Goal: Information Seeking & Learning: Learn about a topic

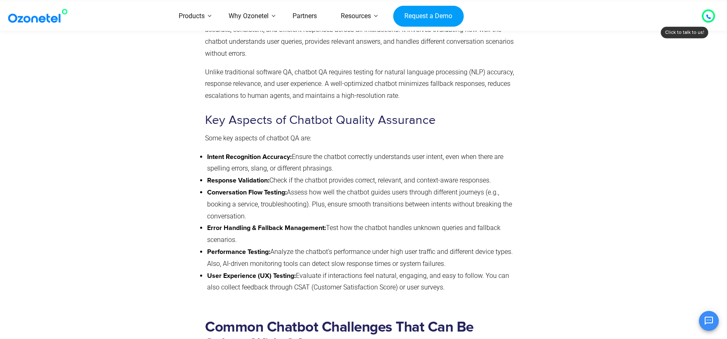
scroll to position [684, 0]
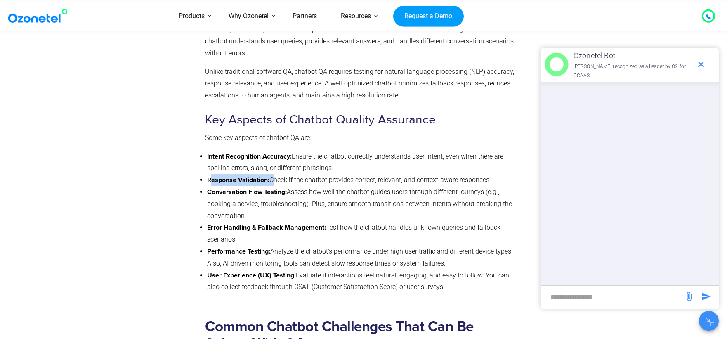
drag, startPoint x: 210, startPoint y: 169, endPoint x: 276, endPoint y: 169, distance: 65.6
click at [276, 174] on li "Response Validation: Check if the chatbot provides correct, relevant, and conte…" at bounding box center [362, 180] width 311 height 12
drag, startPoint x: 208, startPoint y: 182, endPoint x: 303, endPoint y: 204, distance: 97.9
click at [303, 204] on li "Conversation Flow Testing: Assess how well the chatbot guides users through dif…" at bounding box center [362, 204] width 311 height 36
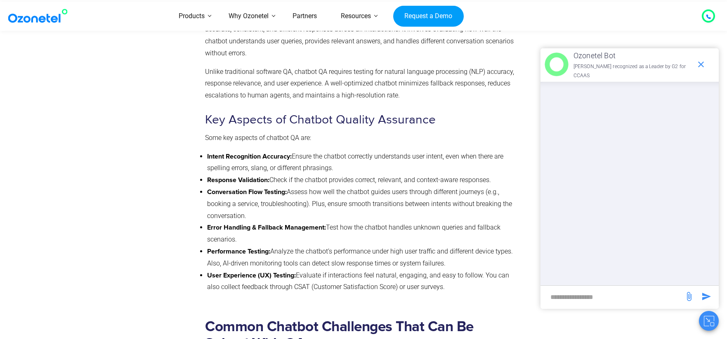
click at [303, 205] on li "Conversation Flow Testing: Assess how well the chatbot guides users through dif…" at bounding box center [362, 204] width 311 height 36
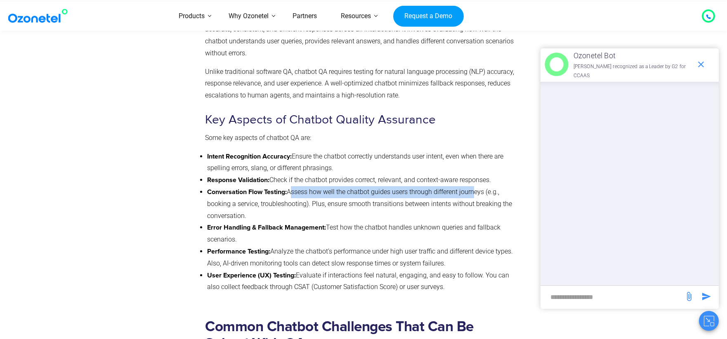
drag, startPoint x: 291, startPoint y: 182, endPoint x: 475, endPoint y: 183, distance: 184.6
click at [475, 186] on li "Conversation Flow Testing: Assess how well the chatbot guides users through dif…" at bounding box center [362, 204] width 311 height 36
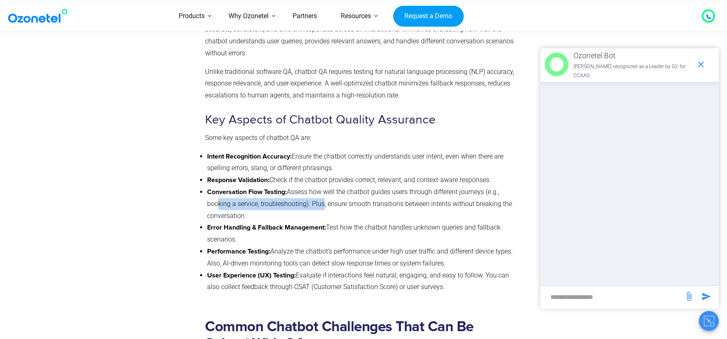
drag, startPoint x: 216, startPoint y: 192, endPoint x: 320, endPoint y: 192, distance: 103.6
click at [320, 192] on li "Conversation Flow Testing: Assess how well the chatbot guides users through dif…" at bounding box center [362, 204] width 311 height 36
drag, startPoint x: 320, startPoint y: 192, endPoint x: 381, endPoint y: 202, distance: 61.6
click at [381, 202] on li "Conversation Flow Testing: Assess how well the chatbot guides users through dif…" at bounding box center [362, 204] width 311 height 36
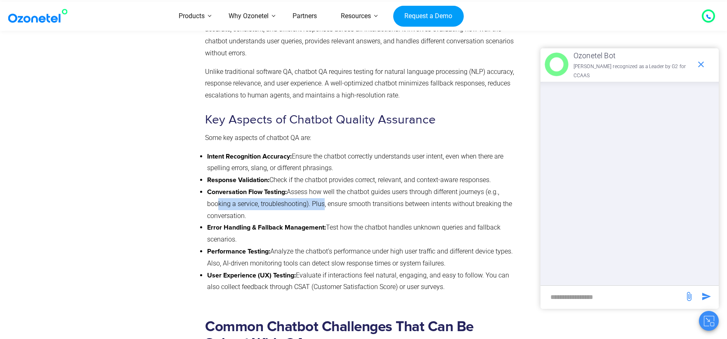
click at [381, 202] on li "Conversation Flow Testing: Assess how well the chatbot guides users through dif…" at bounding box center [362, 204] width 311 height 36
drag, startPoint x: 208, startPoint y: 218, endPoint x: 334, endPoint y: 233, distance: 126.8
click at [334, 233] on li "Error Handling & Fallback Management: Test how the chatbot handles unknown quer…" at bounding box center [362, 234] width 311 height 24
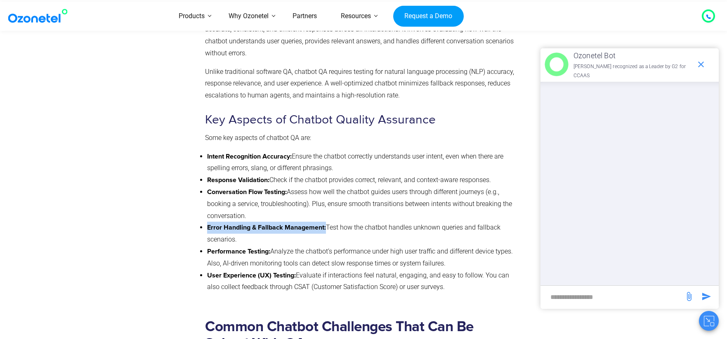
drag, startPoint x: 207, startPoint y: 216, endPoint x: 326, endPoint y: 217, distance: 118.9
click at [326, 222] on li "Error Handling & Fallback Management: Test how the chatbot handles unknown quer…" at bounding box center [362, 234] width 311 height 24
drag, startPoint x: 284, startPoint y: 241, endPoint x: 505, endPoint y: 256, distance: 221.8
click at [505, 256] on li "Performance Testing: Analyze the chatbot’s performance under high user traffic …" at bounding box center [362, 258] width 311 height 24
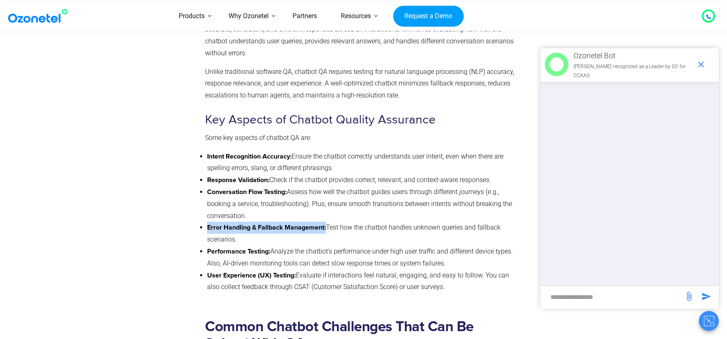
drag, startPoint x: 211, startPoint y: 238, endPoint x: 463, endPoint y: 257, distance: 252.5
click at [463, 257] on li "Performance Testing: Analyze the chatbot’s performance under high user traffic …" at bounding box center [362, 258] width 311 height 24
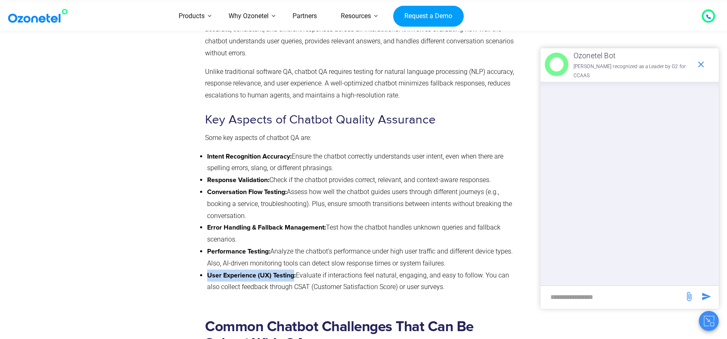
drag, startPoint x: 209, startPoint y: 266, endPoint x: 293, endPoint y: 268, distance: 84.2
click at [293, 272] on strong "User Experience (UX) Testing:" at bounding box center [251, 275] width 89 height 7
click at [308, 270] on li "User Experience (UX) Testing: Evaluate if interactions feel natural, engaging, …" at bounding box center [362, 282] width 311 height 24
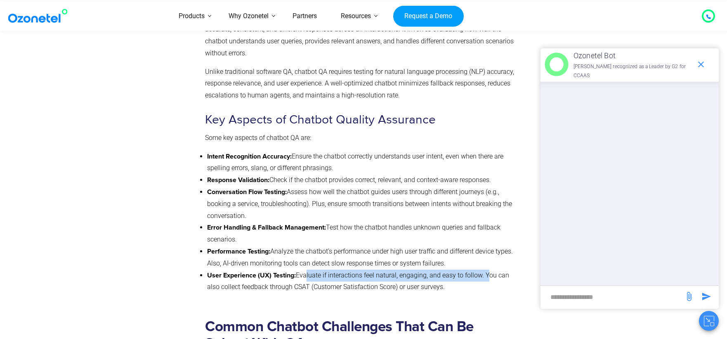
drag, startPoint x: 304, startPoint y: 266, endPoint x: 484, endPoint y: 270, distance: 179.6
click at [484, 270] on li "User Experience (UX) Testing: Evaluate if interactions feel natural, engaging, …" at bounding box center [362, 282] width 311 height 24
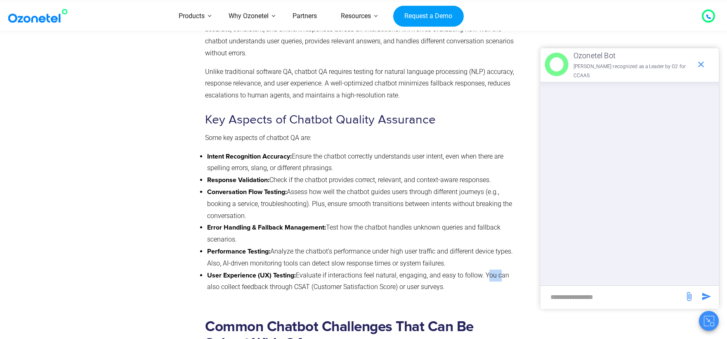
click at [484, 270] on li "User Experience (UX) Testing: Evaluate if interactions feel natural, engaging, …" at bounding box center [362, 282] width 311 height 24
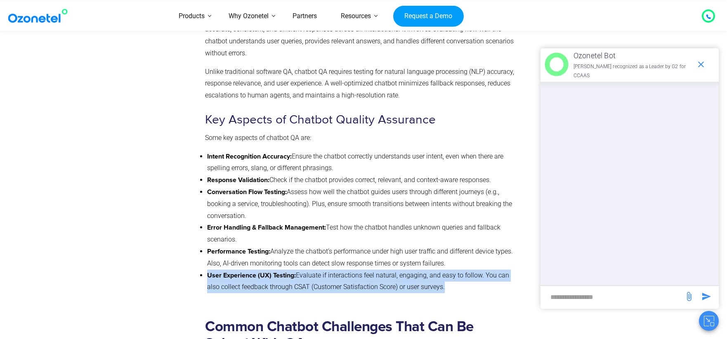
click at [484, 270] on li "User Experience (UX) Testing: Evaluate if interactions feel natural, engaging, …" at bounding box center [362, 282] width 311 height 24
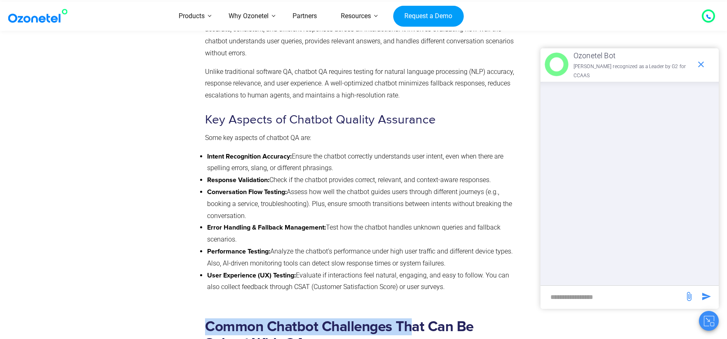
drag, startPoint x: 205, startPoint y: 272, endPoint x: 411, endPoint y: 275, distance: 205.6
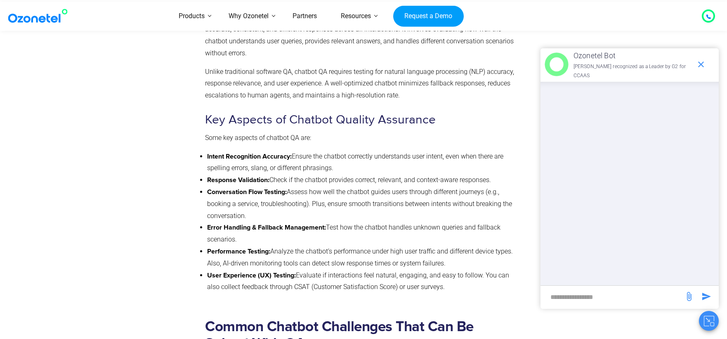
click at [381, 270] on li "User Experience (UX) Testing: Evaluate if interactions feel natural, engaging, …" at bounding box center [362, 282] width 311 height 24
click at [356, 270] on li "User Experience (UX) Testing: Evaluate if interactions feel natural, engaging, …" at bounding box center [362, 282] width 311 height 24
drag, startPoint x: 207, startPoint y: 216, endPoint x: 327, endPoint y: 221, distance: 120.3
click at [327, 222] on li "Error Handling & Fallback Management: Test how the chatbot handles unknown quer…" at bounding box center [362, 234] width 311 height 24
copy strong "Error Handling & Fallback Management:"
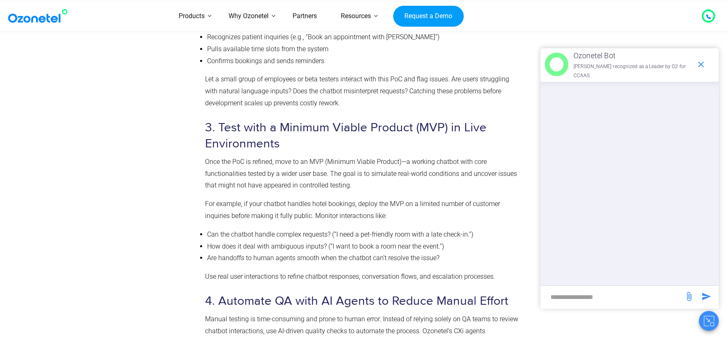
scroll to position [2241, 0]
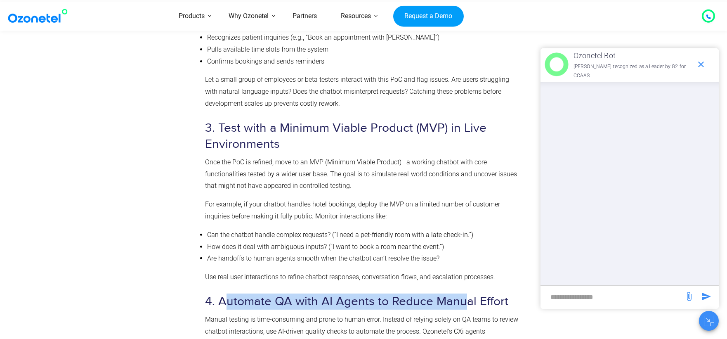
drag, startPoint x: 222, startPoint y: 244, endPoint x: 465, endPoint y: 243, distance: 242.8
click at [465, 294] on h3 "4. Automate QA with AI Agents to Reduce Manual Effort" at bounding box center [361, 302] width 313 height 16
drag, startPoint x: 202, startPoint y: 245, endPoint x: 443, endPoint y: 245, distance: 240.7
click at [443, 245] on div "Steps to Implement an Effective Chatbot QA Strategy A chatbot that fails to del…" at bounding box center [362, 206] width 322 height 1129
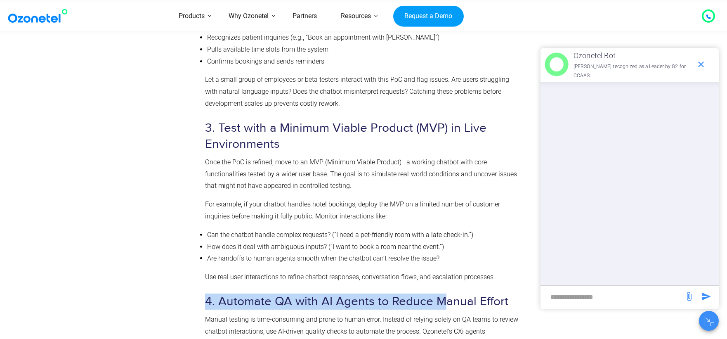
click at [443, 294] on h3 "4. Automate QA with AI Agents to Reduce Manual Effort" at bounding box center [361, 302] width 313 height 16
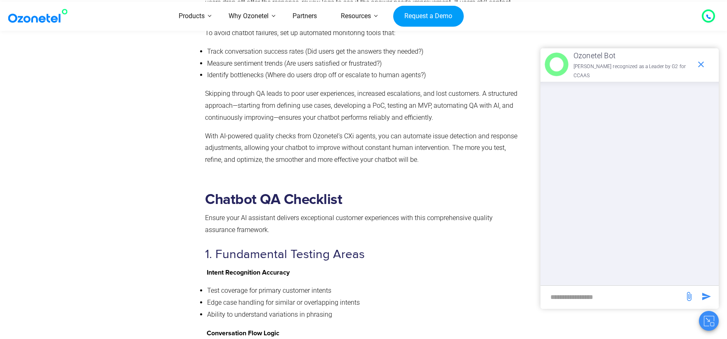
scroll to position [2836, 0]
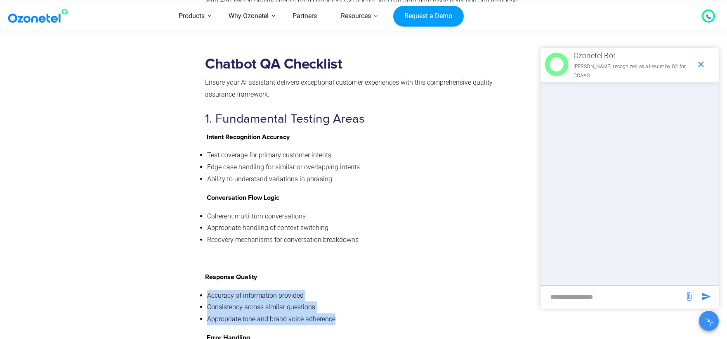
drag, startPoint x: 209, startPoint y: 209, endPoint x: 346, endPoint y: 231, distance: 138.5
click at [346, 290] on ul "Accuracy of information provided Consistency across similar questions Appropria…" at bounding box center [361, 308] width 313 height 36
click at [346, 313] on li "Appropriate tone and brand voice adherence" at bounding box center [362, 319] width 311 height 12
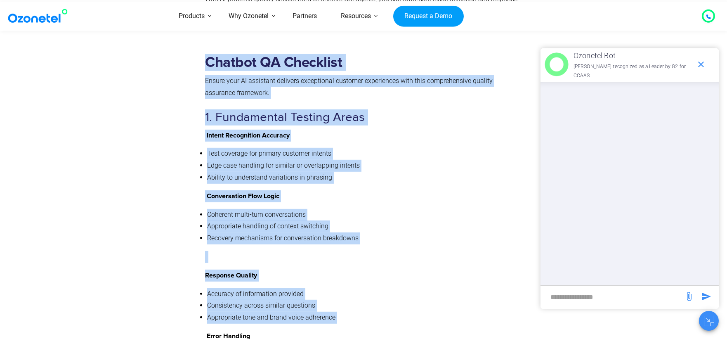
scroll to position [2973, 0]
drag, startPoint x: 346, startPoint y: 231, endPoint x: 197, endPoint y: 190, distance: 154.0
drag, startPoint x: 197, startPoint y: 202, endPoint x: 327, endPoint y: 269, distance: 145.9
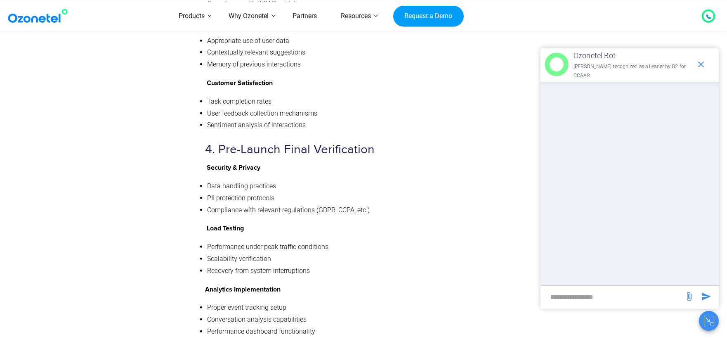
scroll to position [3664, 0]
drag, startPoint x: 247, startPoint y: 249, endPoint x: 435, endPoint y: 275, distance: 189.1
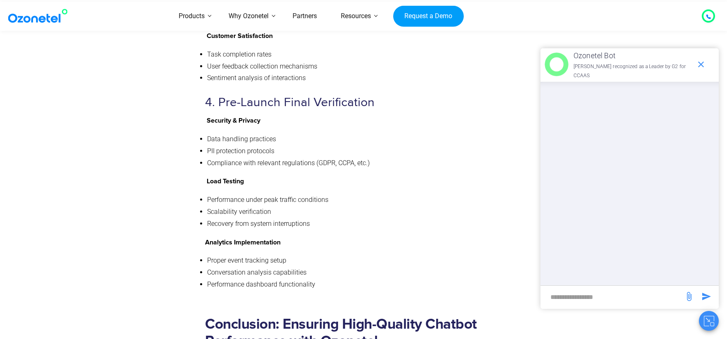
scroll to position [3710, 0]
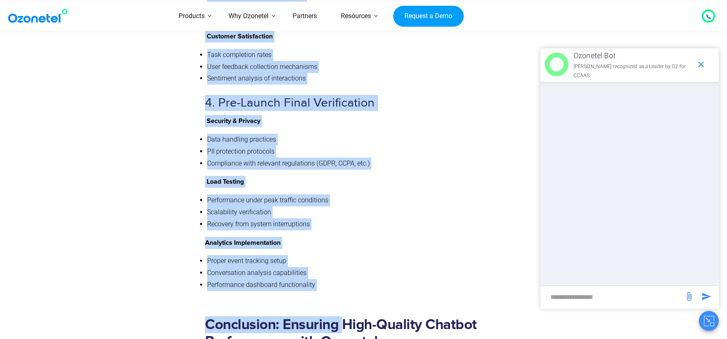
drag, startPoint x: 197, startPoint y: 141, endPoint x: 344, endPoint y: 171, distance: 150.4
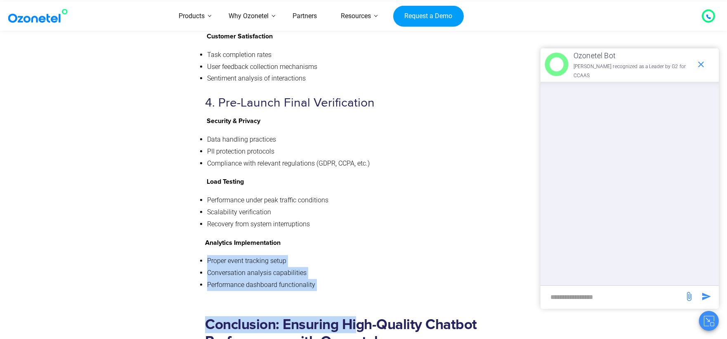
drag, startPoint x: 206, startPoint y: 137, endPoint x: 356, endPoint y: 168, distance: 152.7
drag, startPoint x: 344, startPoint y: 166, endPoint x: 202, endPoint y: 148, distance: 143.6
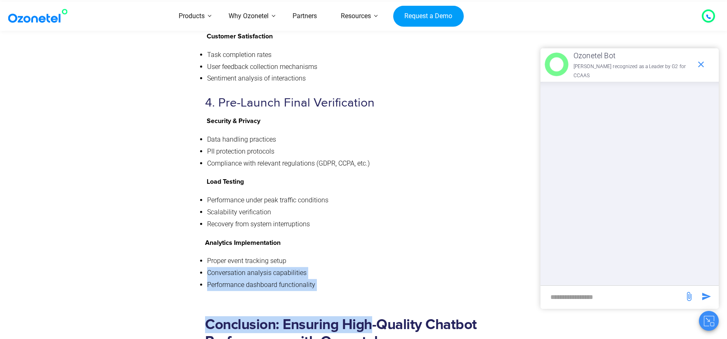
click at [207, 267] on li "Conversation analysis capabilities" at bounding box center [362, 273] width 311 height 12
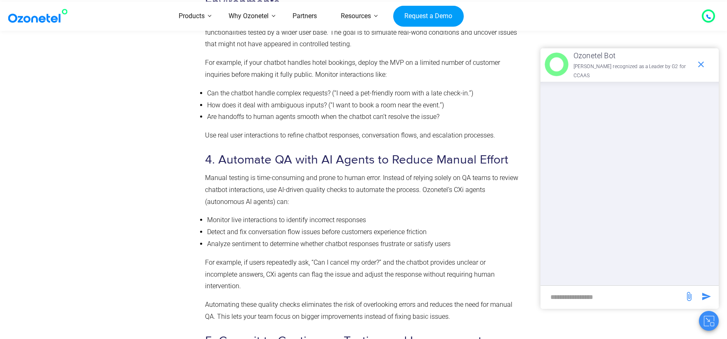
scroll to position [2381, 0]
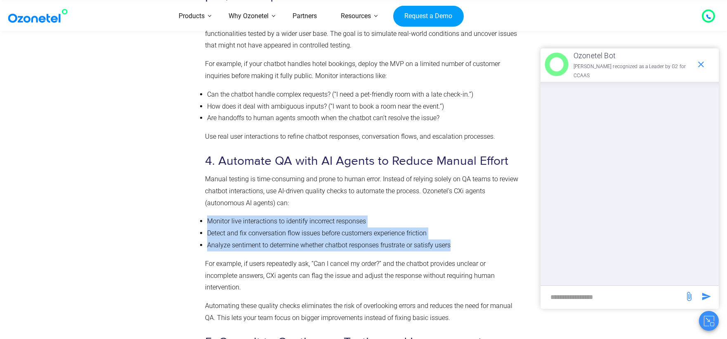
drag, startPoint x: 207, startPoint y: 166, endPoint x: 479, endPoint y: 192, distance: 273.3
click at [479, 216] on ul "Monitor live interactions to identify incorrect responses Detect and fix conver…" at bounding box center [361, 234] width 313 height 36
click at [479, 239] on li "Analyze sentiment to determine whether chatbot responses frustrate or satisfy u…" at bounding box center [362, 245] width 311 height 12
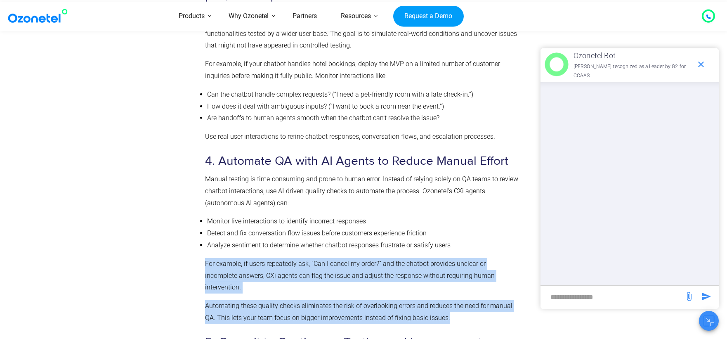
drag, startPoint x: 202, startPoint y: 202, endPoint x: 469, endPoint y: 245, distance: 269.7
click at [469, 245] on div "Steps to Implement an Effective Chatbot QA Strategy A chatbot that fails to del…" at bounding box center [362, 66] width 322 height 1129
click at [468, 300] on p "Automating these quality checks eliminates the risk of overlooking errors and r…" at bounding box center [361, 312] width 313 height 24
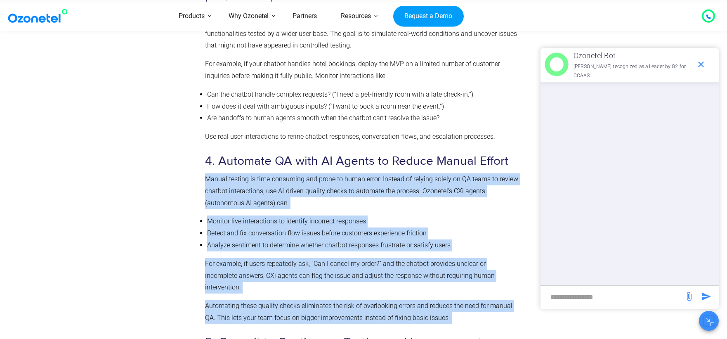
drag, startPoint x: 468, startPoint y: 245, endPoint x: 204, endPoint y: 128, distance: 288.5
click at [204, 128] on div "Steps to Implement an Effective Chatbot QA Strategy A chatbot that fails to del…" at bounding box center [362, 66] width 322 height 1129
drag, startPoint x: 211, startPoint y: 127, endPoint x: 421, endPoint y: 241, distance: 238.7
click at [421, 241] on div "Steps to Implement an Effective Chatbot QA Strategy A chatbot that fails to del…" at bounding box center [362, 66] width 322 height 1129
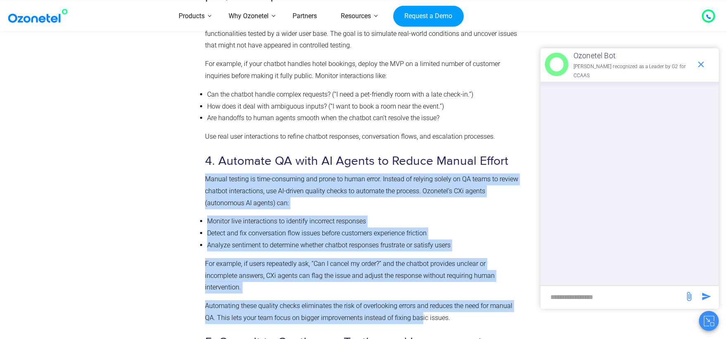
click at [421, 300] on p "Automating these quality checks eliminates the risk of overlooking errors and r…" at bounding box center [361, 312] width 313 height 24
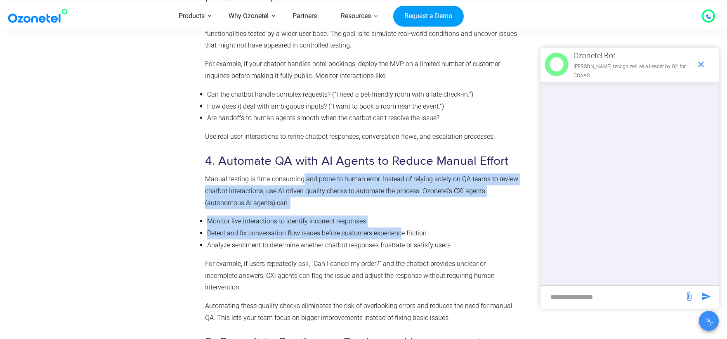
drag, startPoint x: 303, startPoint y: 116, endPoint x: 400, endPoint y: 171, distance: 112.1
click at [400, 171] on div "Steps to Implement an Effective Chatbot QA Strategy A chatbot that fails to del…" at bounding box center [361, 64] width 313 height 1112
click at [400, 216] on li "Monitor live interactions to identify incorrect responses" at bounding box center [362, 222] width 311 height 12
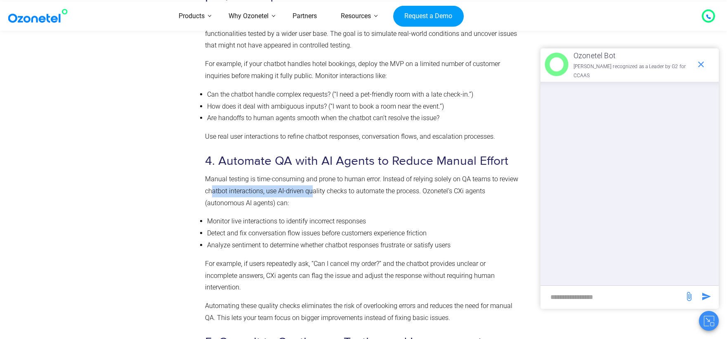
drag, startPoint x: 213, startPoint y: 136, endPoint x: 314, endPoint y: 138, distance: 101.6
click at [314, 173] on p "Manual testing is time-consuming and prone to human error. Instead of relying s…" at bounding box center [361, 191] width 313 height 36
drag, startPoint x: 273, startPoint y: 135, endPoint x: 327, endPoint y: 135, distance: 53.3
click at [327, 173] on p "Manual testing is time-consuming and prone to human error. Instead of relying s…" at bounding box center [361, 191] width 313 height 36
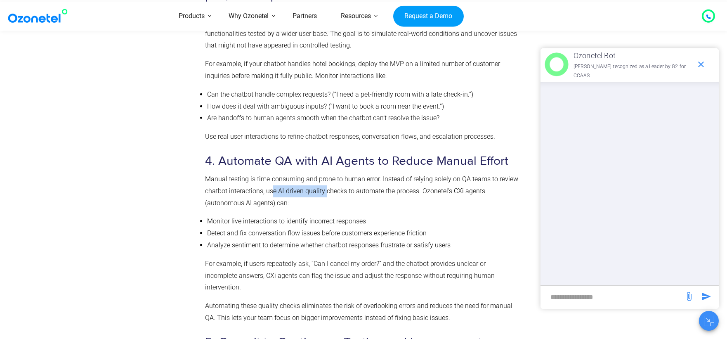
click at [327, 173] on p "Manual testing is time-consuming and prone to human error. Instead of relying s…" at bounding box center [361, 191] width 313 height 36
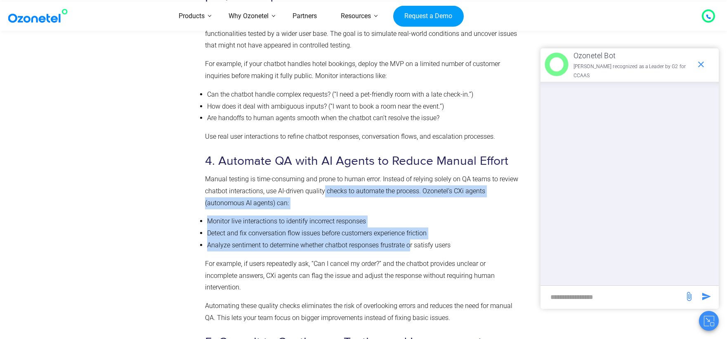
drag, startPoint x: 324, startPoint y: 135, endPoint x: 410, endPoint y: 185, distance: 98.9
click at [410, 185] on div "Steps to Implement an Effective Chatbot QA Strategy A chatbot that fails to del…" at bounding box center [361, 64] width 313 height 1112
click at [410, 239] on li "Analyze sentiment to determine whether chatbot responses frustrate or satisfy u…" at bounding box center [362, 245] width 311 height 12
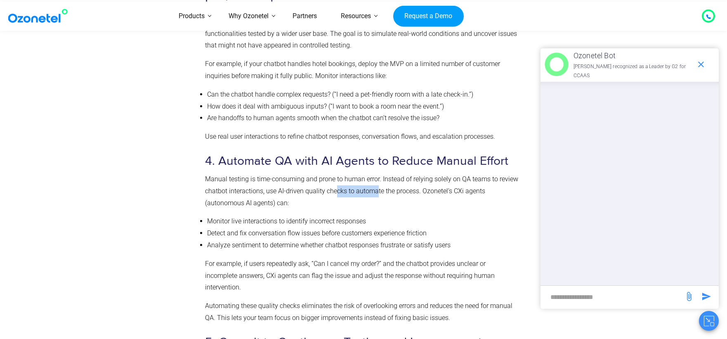
drag, startPoint x: 335, startPoint y: 137, endPoint x: 378, endPoint y: 137, distance: 43.4
click at [378, 173] on p "Manual testing is time-consuming and prone to human error. Instead of relying s…" at bounding box center [361, 191] width 313 height 36
drag, startPoint x: 320, startPoint y: 133, endPoint x: 459, endPoint y: 140, distance: 138.5
click at [459, 173] on p "Manual testing is time-consuming and prone to human error. Instead of relying s…" at bounding box center [361, 191] width 313 height 36
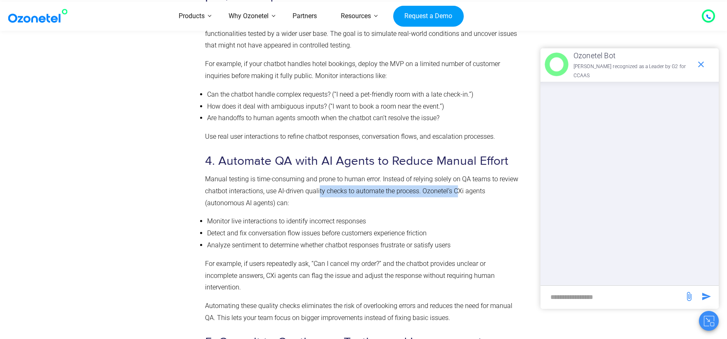
click at [459, 173] on p "Manual testing is time-consuming and prone to human error. Instead of relying s…" at bounding box center [361, 191] width 313 height 36
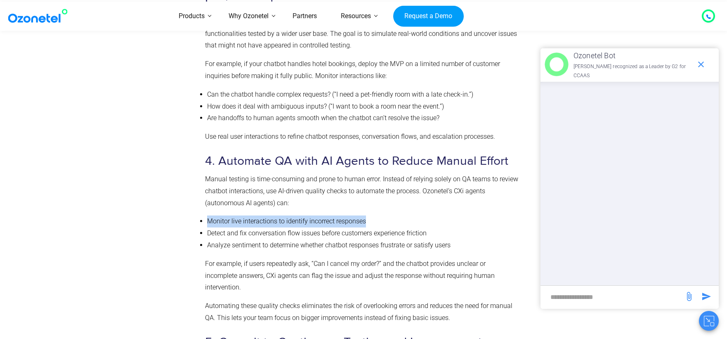
drag, startPoint x: 211, startPoint y: 164, endPoint x: 391, endPoint y: 162, distance: 179.2
click at [391, 216] on li "Monitor live interactions to identify incorrect responses" at bounding box center [362, 222] width 311 height 12
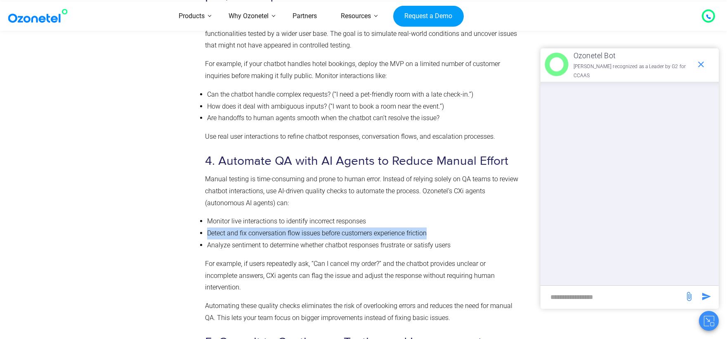
drag, startPoint x: 207, startPoint y: 176, endPoint x: 451, endPoint y: 172, distance: 244.0
click at [451, 227] on li "Detect and fix conversation flow issues before customers experience friction" at bounding box center [362, 233] width 311 height 12
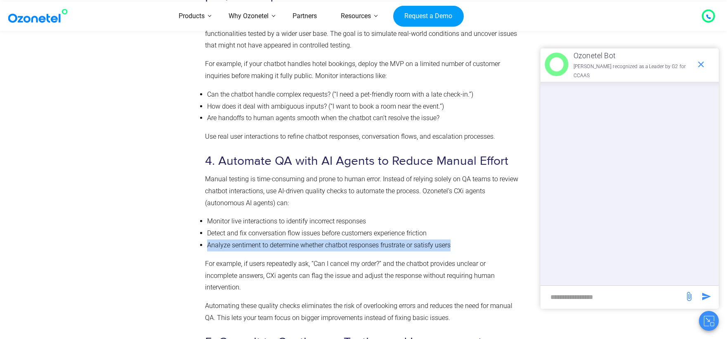
drag, startPoint x: 211, startPoint y: 187, endPoint x: 481, endPoint y: 187, distance: 269.6
click at [481, 216] on ul "Monitor live interactions to identify incorrect responses Detect and fix conver…" at bounding box center [361, 234] width 313 height 36
click at [481, 239] on li "Analyze sentiment to determine whether chatbot responses frustrate or satisfy u…" at bounding box center [362, 245] width 311 height 12
drag, startPoint x: 462, startPoint y: 185, endPoint x: 206, endPoint y: 178, distance: 256.1
click at [206, 216] on ul "Monitor live interactions to identify incorrect responses Detect and fix conver…" at bounding box center [361, 234] width 313 height 36
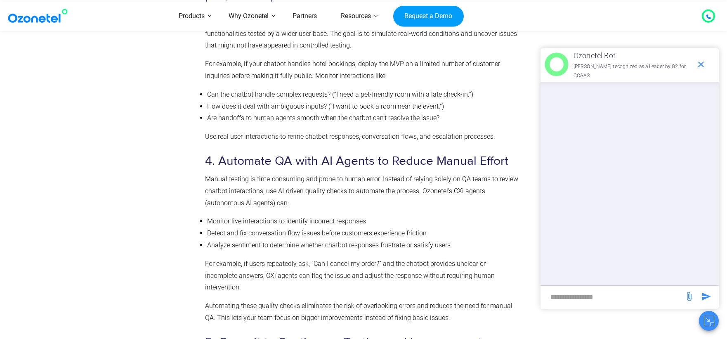
click at [205, 216] on ul "Monitor live interactions to identify incorrect responses Detect and fix conver…" at bounding box center [361, 234] width 313 height 36
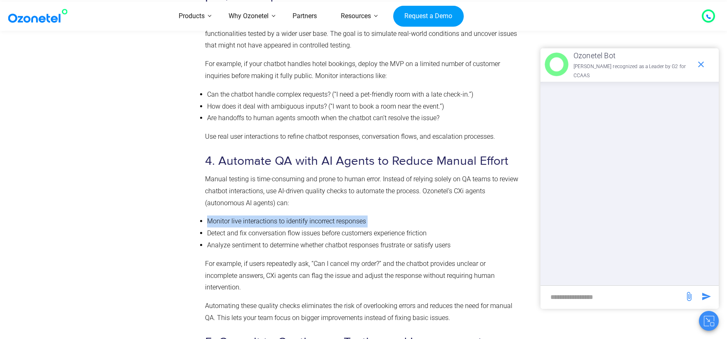
drag, startPoint x: 205, startPoint y: 166, endPoint x: 377, endPoint y: 164, distance: 171.4
click at [377, 216] on ul "Monitor live interactions to identify incorrect responses Detect and fix conver…" at bounding box center [361, 234] width 313 height 36
click at [377, 216] on li "Monitor live interactions to identify incorrect responses" at bounding box center [362, 222] width 311 height 12
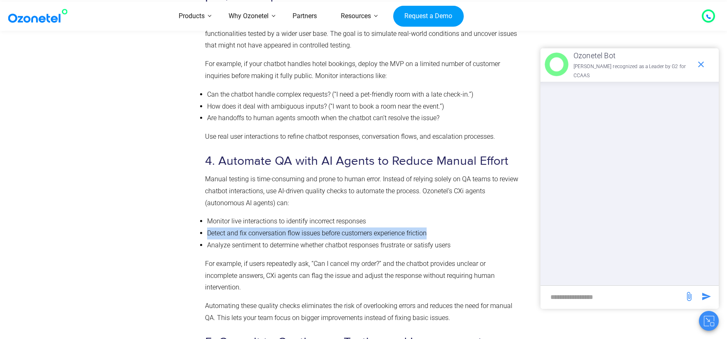
drag, startPoint x: 206, startPoint y: 177, endPoint x: 429, endPoint y: 180, distance: 223.0
click at [429, 216] on ul "Monitor live interactions to identify incorrect responses Detect and fix conver…" at bounding box center [361, 234] width 313 height 36
click at [429, 227] on li "Detect and fix conversation flow issues before customers experience friction" at bounding box center [362, 233] width 311 height 12
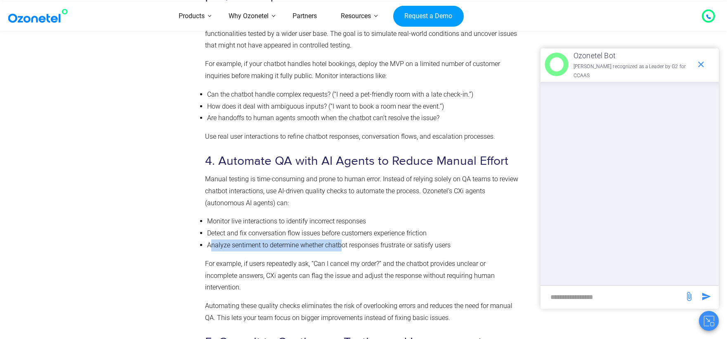
drag, startPoint x: 212, startPoint y: 187, endPoint x: 341, endPoint y: 185, distance: 128.8
click at [341, 239] on li "Analyze sentiment to determine whether chatbot responses frustrate or satisfy u…" at bounding box center [362, 245] width 311 height 12
drag, startPoint x: 206, startPoint y: 186, endPoint x: 459, endPoint y: 193, distance: 253.2
click at [459, 216] on ul "Monitor live interactions to identify incorrect responses Detect and fix conver…" at bounding box center [361, 234] width 313 height 36
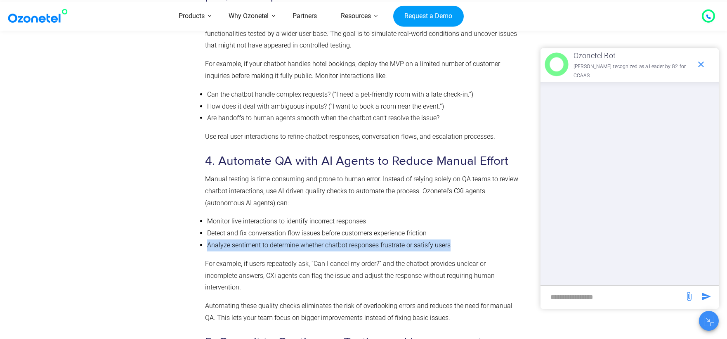
click at [459, 239] on li "Analyze sentiment to determine whether chatbot responses frustrate or satisfy u…" at bounding box center [362, 245] width 311 height 12
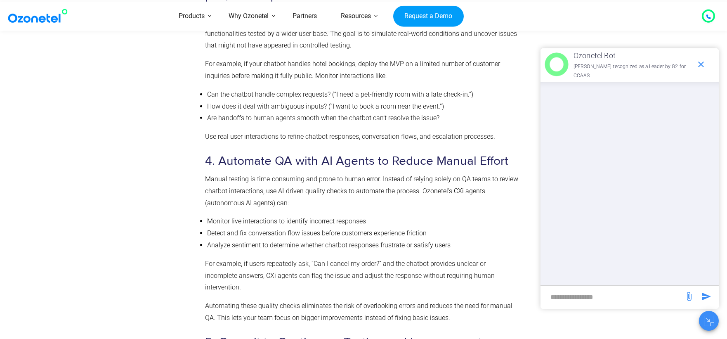
click at [459, 239] on li "Analyze sentiment to determine whether chatbot responses frustrate or satisfy u…" at bounding box center [362, 245] width 311 height 12
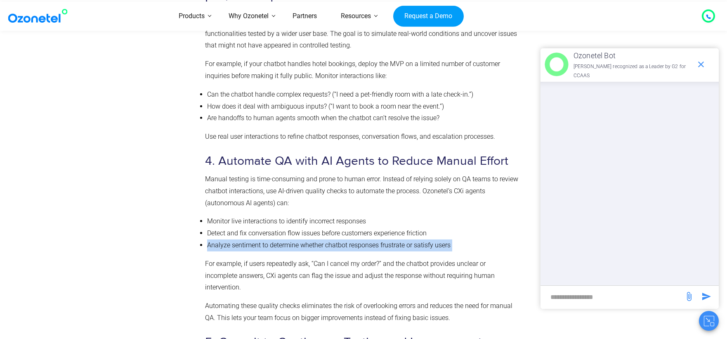
click at [459, 239] on li "Analyze sentiment to determine whether chatbot responses frustrate or satisfy u…" at bounding box center [362, 245] width 311 height 12
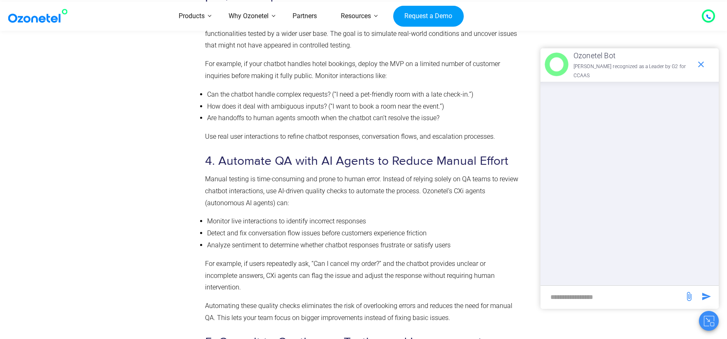
click at [459, 239] on li "Analyze sentiment to determine whether chatbot responses frustrate or satisfy u…" at bounding box center [362, 245] width 311 height 12
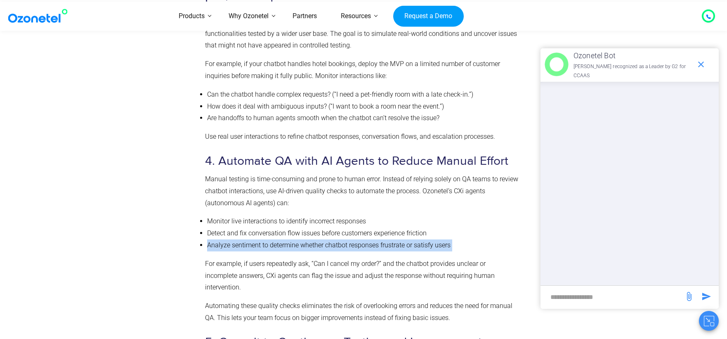
click at [459, 239] on li "Analyze sentiment to determine whether chatbot responses frustrate or satisfy u…" at bounding box center [362, 245] width 311 height 12
click at [470, 239] on li "Analyze sentiment to determine whether chatbot responses frustrate or satisfy u…" at bounding box center [362, 245] width 311 height 12
